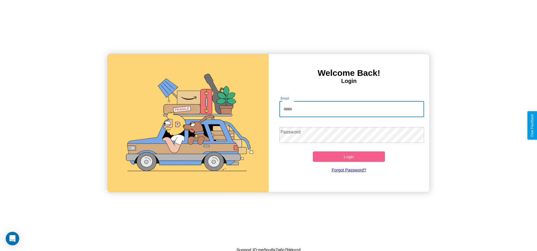
click at [352, 109] on input "Email" at bounding box center [351, 109] width 145 height 16
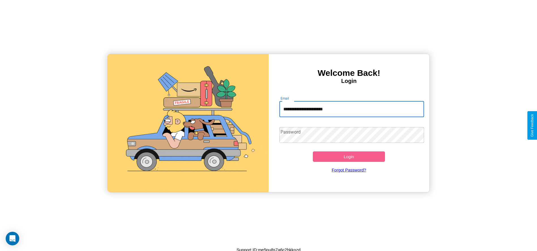
type input "**********"
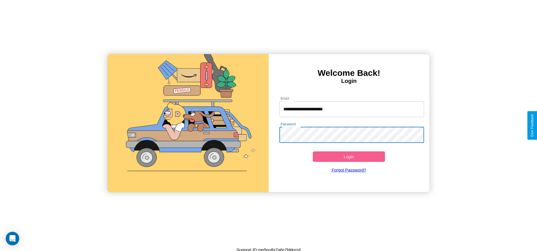
click at [349, 157] on button "Login" at bounding box center [349, 156] width 72 height 10
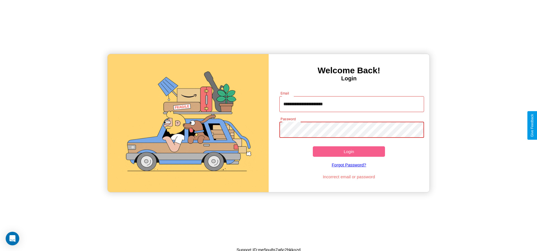
click at [349, 151] on button "Login" at bounding box center [349, 151] width 72 height 10
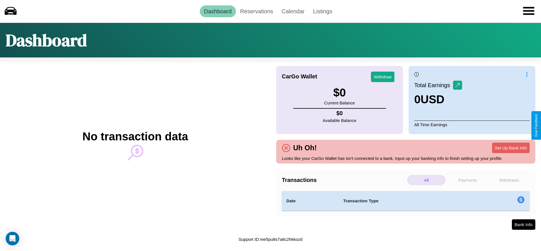
click at [509, 180] on p "Withdraws" at bounding box center [509, 180] width 39 height 10
click at [468, 180] on p "Payments" at bounding box center [468, 180] width 39 height 10
click at [257, 11] on link "Reservations" at bounding box center [257, 11] width 42 height 12
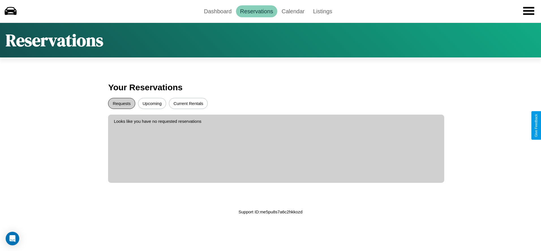
click at [122, 103] on button "Requests" at bounding box center [121, 103] width 27 height 11
click at [152, 103] on button "Upcoming" at bounding box center [152, 103] width 28 height 11
click at [188, 103] on button "Current Rentals" at bounding box center [188, 103] width 39 height 11
